Goal: Task Accomplishment & Management: Manage account settings

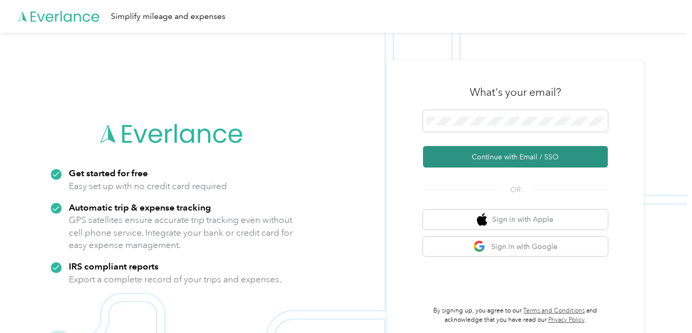
click at [524, 156] on button "Continue with Email / SSO" at bounding box center [515, 157] width 185 height 22
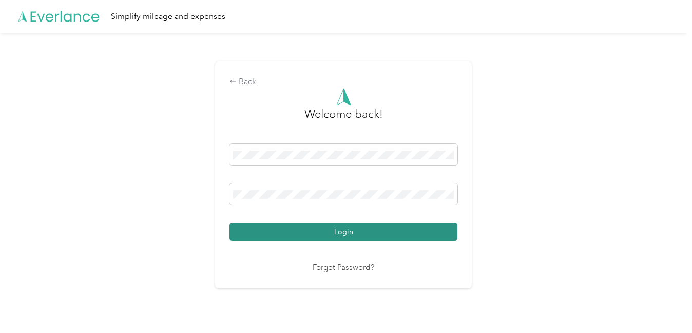
click at [385, 231] on button "Login" at bounding box center [343, 232] width 228 height 18
